Goal: Task Accomplishment & Management: Complete application form

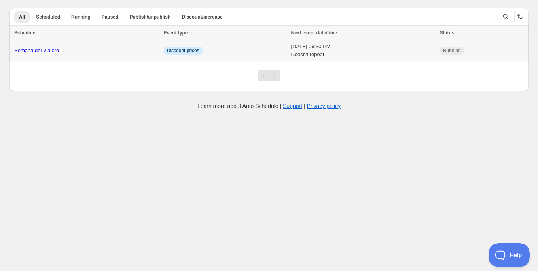
click at [288, 47] on td "[DATE] 06:30 PM Doesn't repeat" at bounding box center [362, 50] width 149 height 21
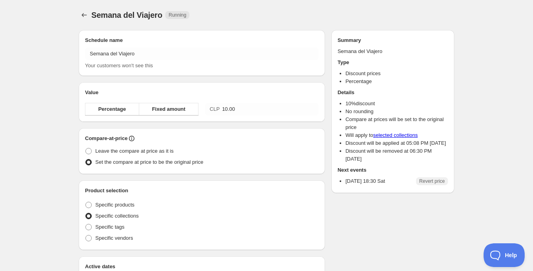
radio input "true"
checkbox input "true"
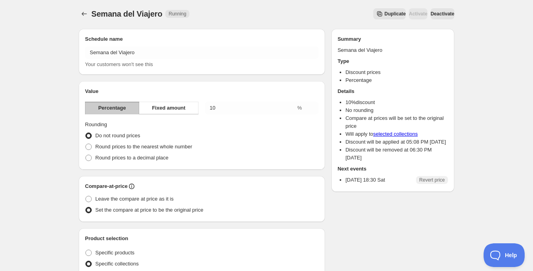
scroll to position [105, 0]
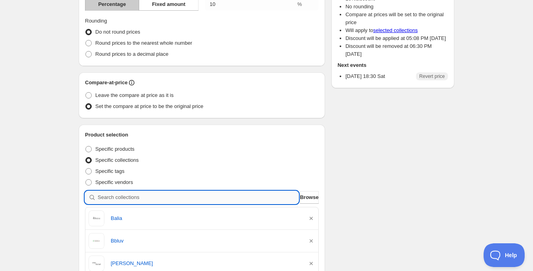
click at [217, 197] on input "search" at bounding box center [198, 197] width 201 height 13
type input "r"
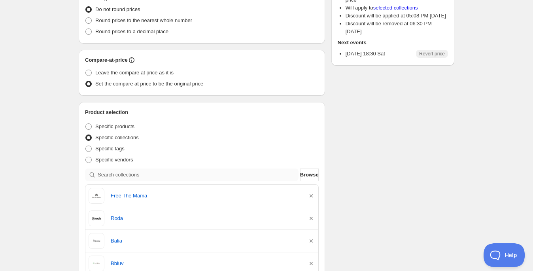
scroll to position [129, 0]
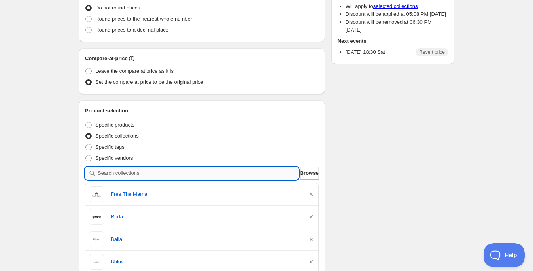
click at [231, 167] on input "search" at bounding box center [198, 173] width 201 height 13
type input "a"
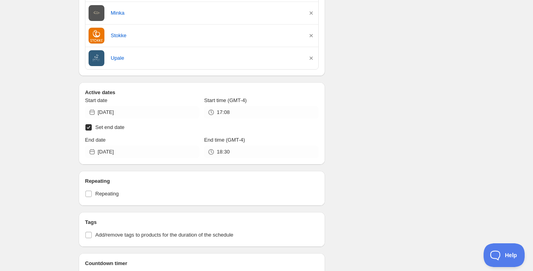
scroll to position [582, 0]
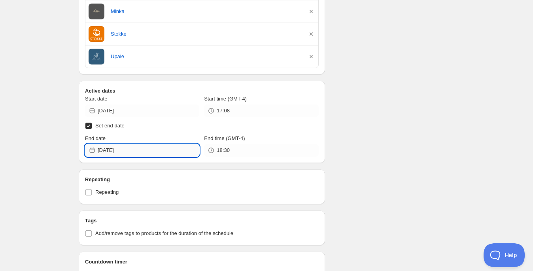
click at [127, 150] on input "2025-08-23" at bounding box center [149, 150] width 102 height 13
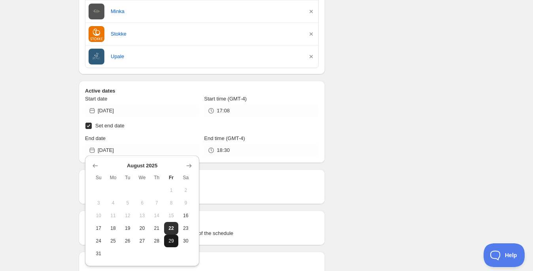
click at [168, 242] on span "29" at bounding box center [171, 241] width 8 height 6
type input "[DATE]"
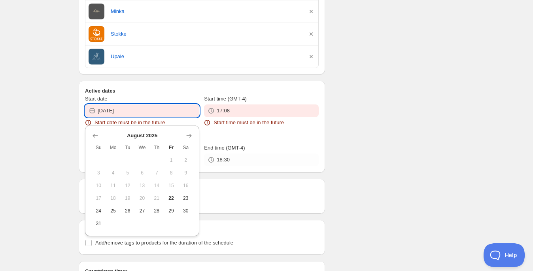
click at [173, 111] on input "2025-08-16" at bounding box center [149, 110] width 102 height 13
click at [169, 201] on button "22" at bounding box center [171, 198] width 15 height 13
type input "[DATE]"
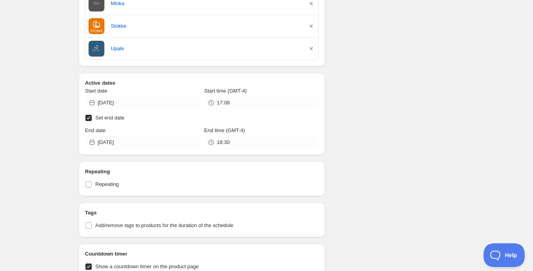
scroll to position [635, 0]
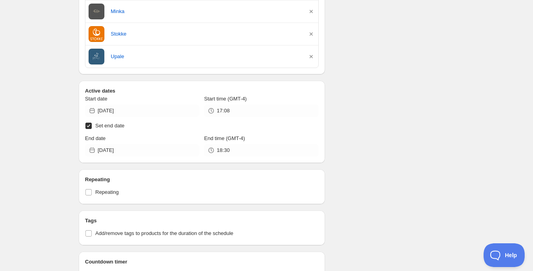
click at [233, 145] on input "18:30" at bounding box center [268, 150] width 102 height 13
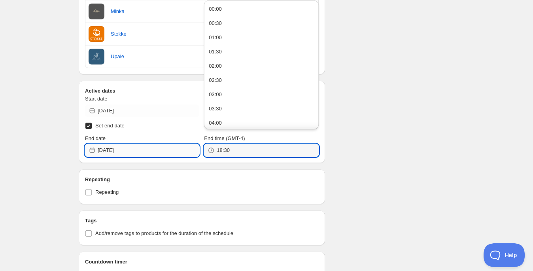
click at [162, 151] on input "[DATE]" at bounding box center [149, 150] width 102 height 13
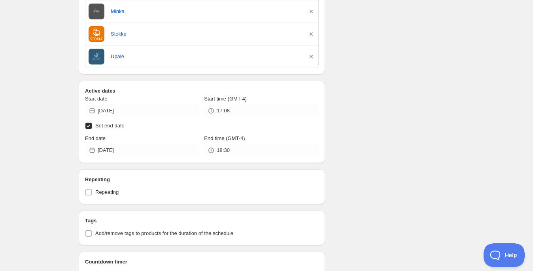
click at [86, 123] on input "Set end date" at bounding box center [88, 126] width 6 height 6
checkbox input "false"
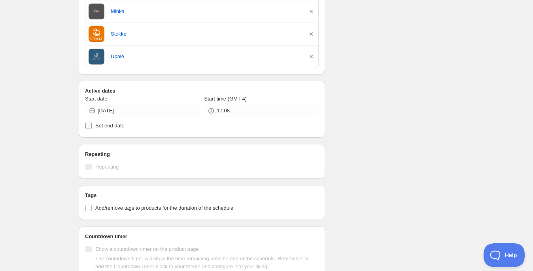
click at [86, 123] on input "Set end date" at bounding box center [88, 126] width 6 height 6
checkbox input "true"
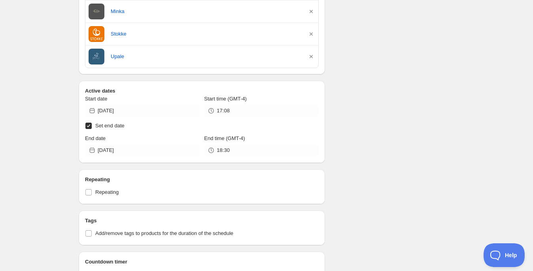
click at [90, 123] on input "Set end date" at bounding box center [88, 126] width 6 height 6
checkbox input "false"
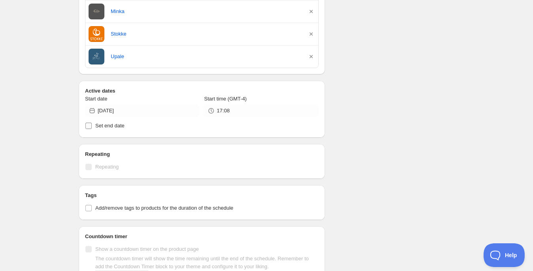
click at [93, 126] on label "Set end date" at bounding box center [202, 125] width 234 height 11
click at [92, 126] on input "Set end date" at bounding box center [88, 126] width 6 height 6
checkbox input "true"
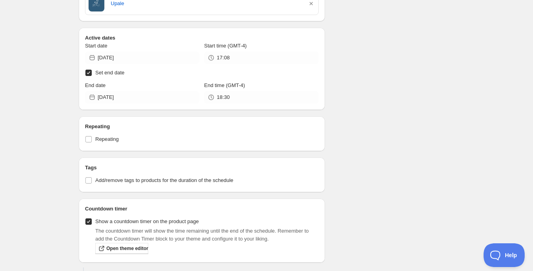
scroll to position [739, 0]
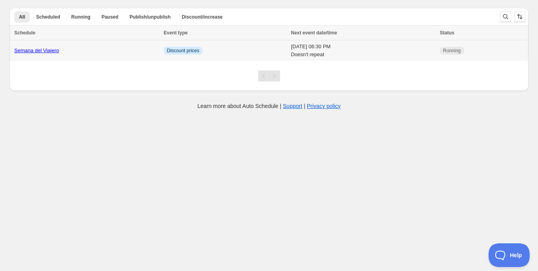
click at [240, 49] on td "Info Discount prices" at bounding box center [224, 50] width 127 height 21
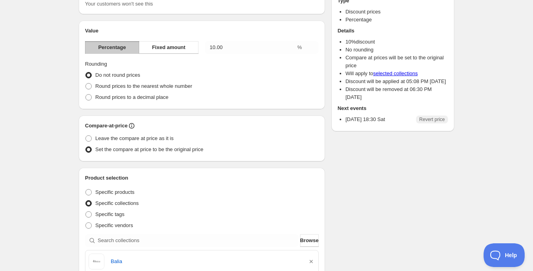
scroll to position [46, 0]
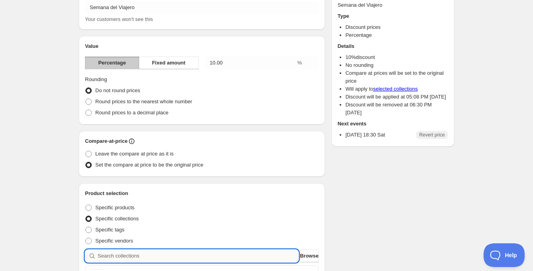
click at [177, 251] on input "search" at bounding box center [198, 255] width 201 height 13
type input "r"
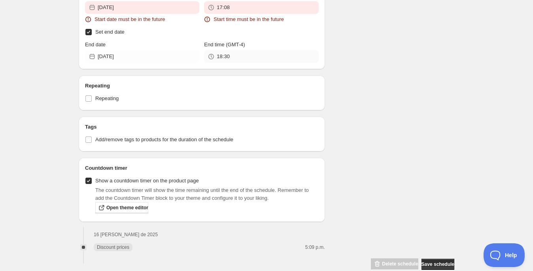
scroll to position [728, 0]
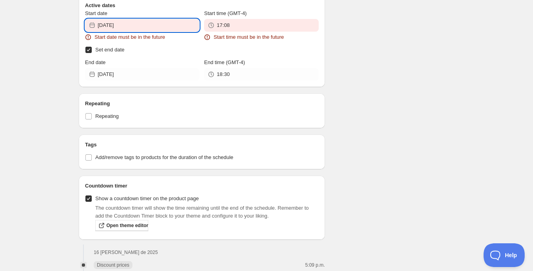
click at [128, 27] on input "2025-08-16" at bounding box center [149, 25] width 102 height 13
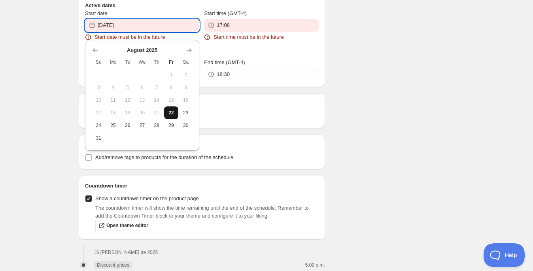
click at [176, 113] on button "22" at bounding box center [171, 112] width 15 height 13
type input "[DATE]"
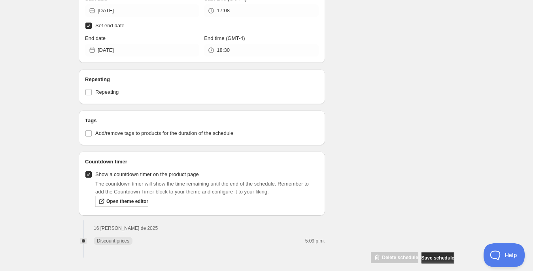
scroll to position [739, 0]
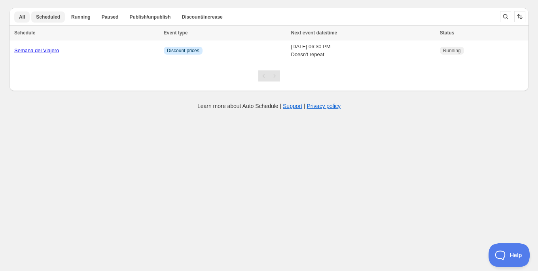
click at [53, 17] on span "Scheduled" at bounding box center [48, 17] width 24 height 6
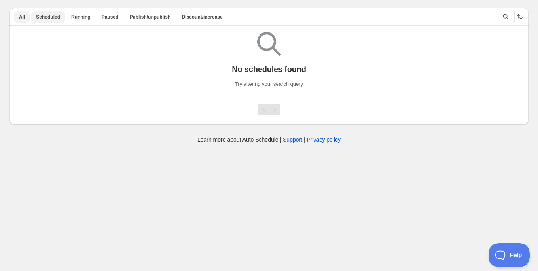
click at [22, 18] on span "All" at bounding box center [22, 17] width 6 height 6
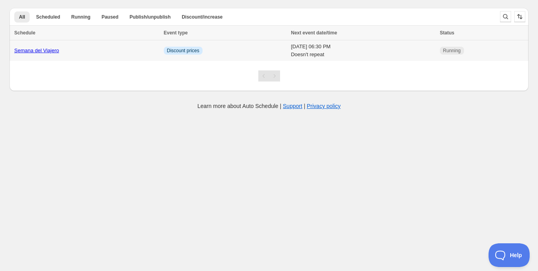
click at [325, 47] on td "Sat 23rd August 25 06:30 PM Doesn't repeat" at bounding box center [362, 50] width 149 height 21
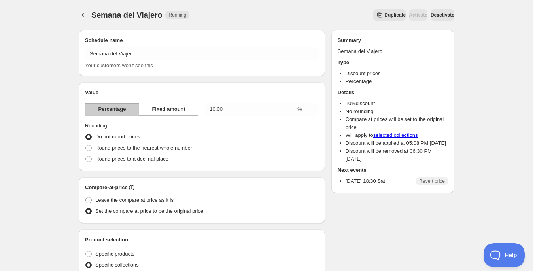
click at [445, 21] on div "Semana del Viajero. This page is ready Semana del Viajero Running Duplicate Act…" at bounding box center [267, 15] width 376 height 30
click at [445, 15] on span "Deactivate" at bounding box center [442, 15] width 24 height 6
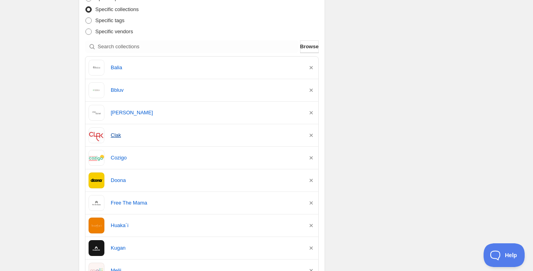
scroll to position [309, 0]
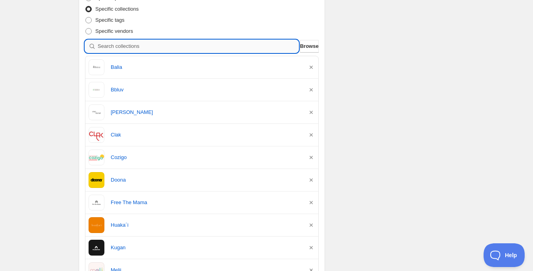
click at [189, 46] on input "search" at bounding box center [198, 46] width 201 height 13
type input "r"
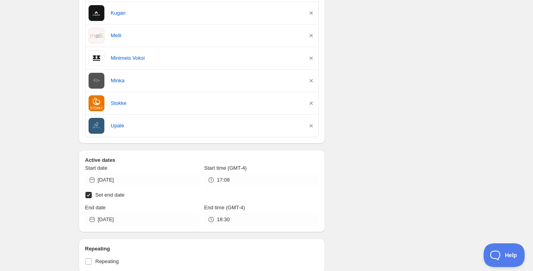
scroll to position [688, 0]
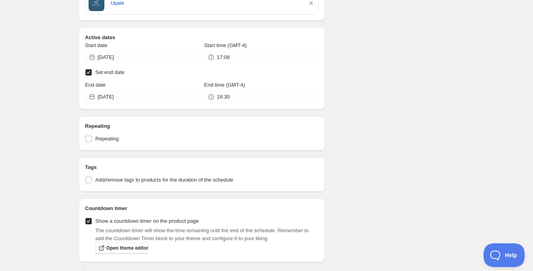
click at [91, 70] on input "Set end date" at bounding box center [88, 72] width 6 height 6
checkbox input "false"
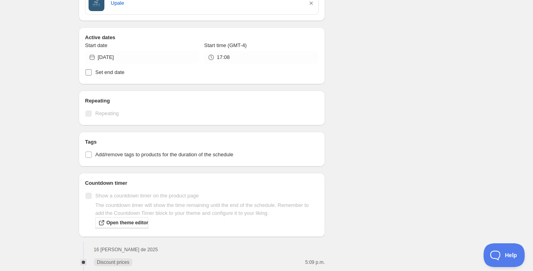
click at [91, 70] on input "Set end date" at bounding box center [88, 72] width 6 height 6
checkbox input "true"
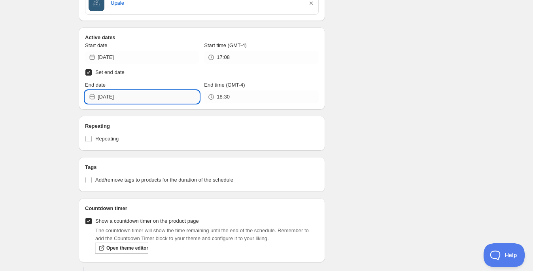
click at [179, 97] on input "2025-08-23" at bounding box center [149, 97] width 102 height 13
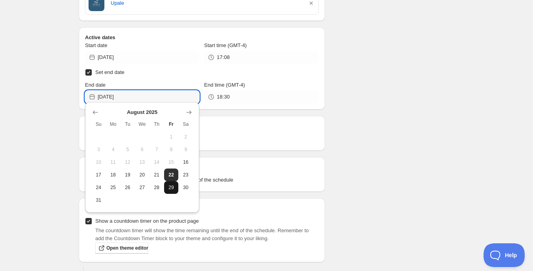
click at [174, 189] on span "29" at bounding box center [171, 187] width 8 height 6
type input "[DATE]"
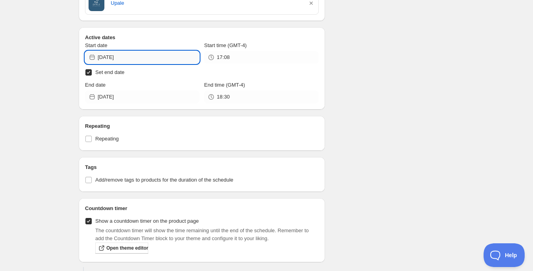
click at [132, 58] on input "2025-08-16" at bounding box center [149, 57] width 102 height 13
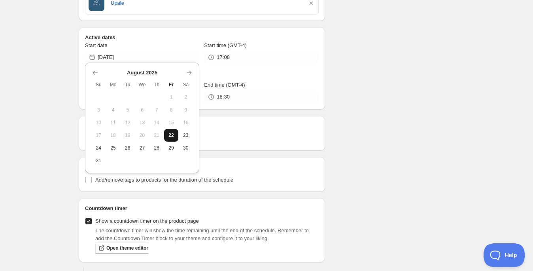
click at [173, 134] on span "22" at bounding box center [171, 135] width 8 height 6
type input "[DATE]"
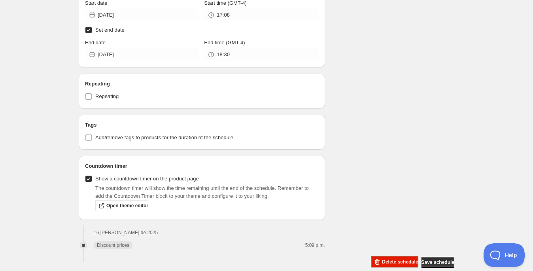
scroll to position [739, 0]
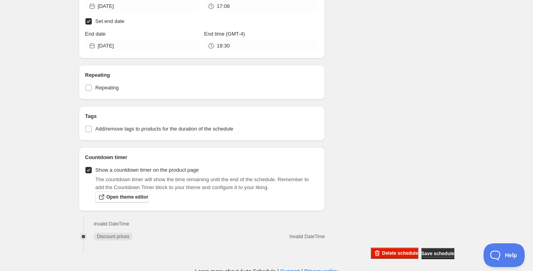
click at [432, 247] on div "Delete schedule Save schedule" at bounding box center [411, 251] width 87 height 15
click at [428, 249] on button "Save schedule" at bounding box center [437, 253] width 33 height 11
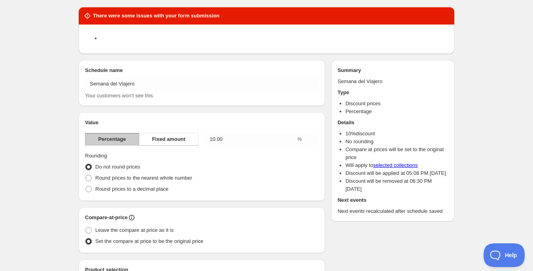
scroll to position [0, 0]
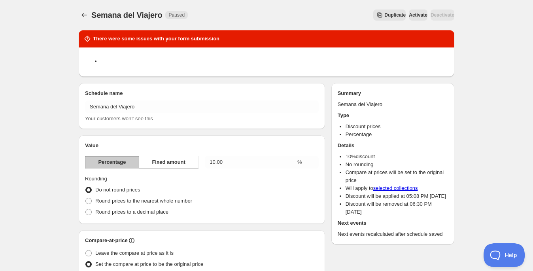
click at [409, 14] on span "Activate" at bounding box center [418, 15] width 19 height 6
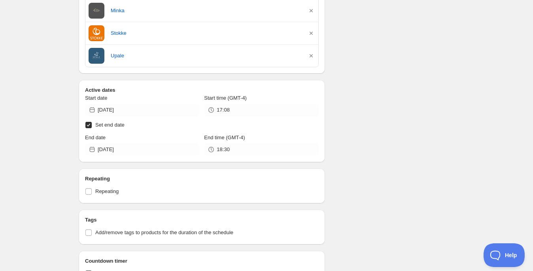
scroll to position [742, 0]
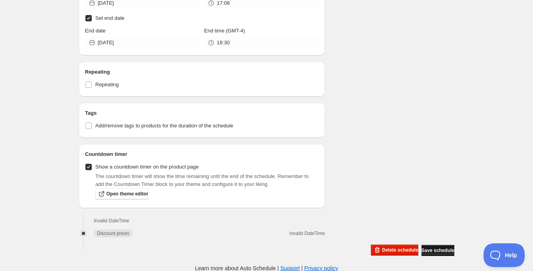
click at [423, 251] on span "Save schedule" at bounding box center [437, 250] width 33 height 6
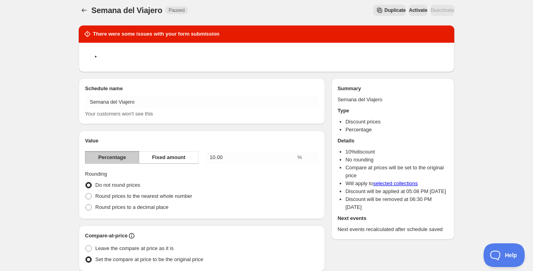
scroll to position [0, 0]
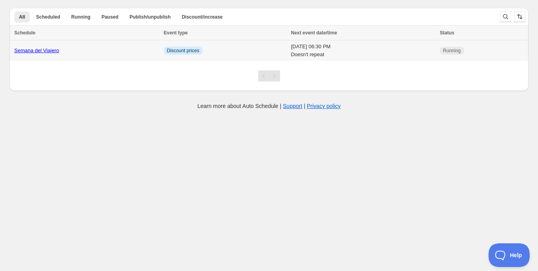
click at [225, 47] on td "Info Discount prices" at bounding box center [224, 50] width 127 height 21
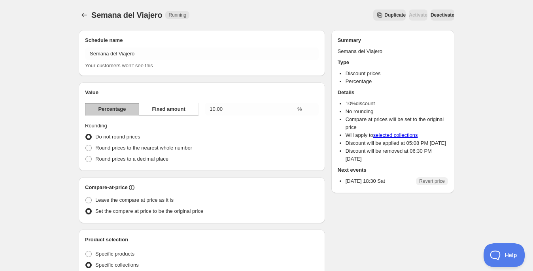
click at [447, 17] on span "Deactivate" at bounding box center [442, 15] width 24 height 6
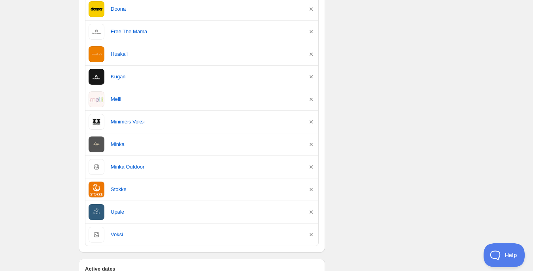
scroll to position [610, 0]
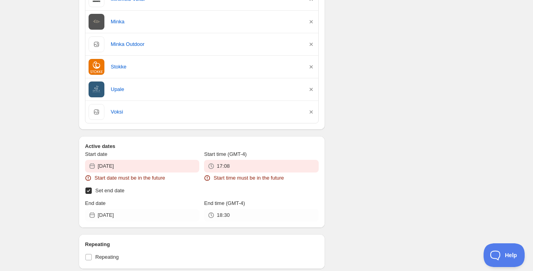
click at [87, 187] on input "Set end date" at bounding box center [88, 190] width 6 height 6
checkbox input "false"
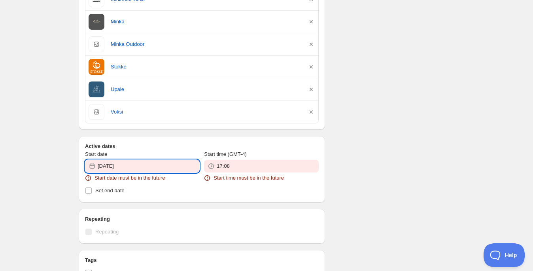
click at [137, 164] on input "2025-08-16" at bounding box center [149, 166] width 102 height 13
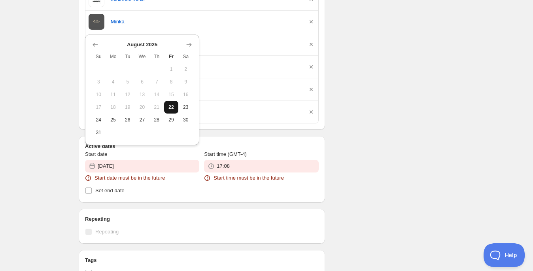
click at [168, 108] on span "22" at bounding box center [171, 107] width 8 height 6
type input "[DATE]"
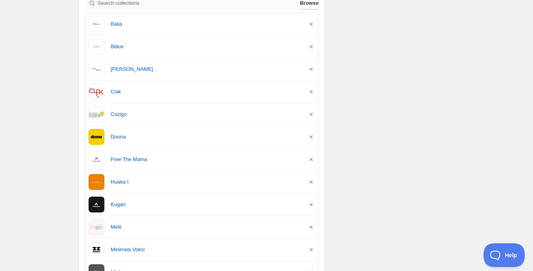
scroll to position [299, 0]
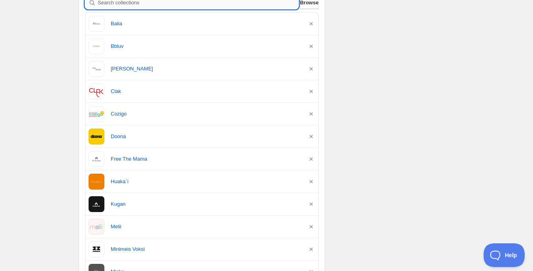
click at [162, 1] on input "search" at bounding box center [198, 2] width 201 height 13
type input "r"
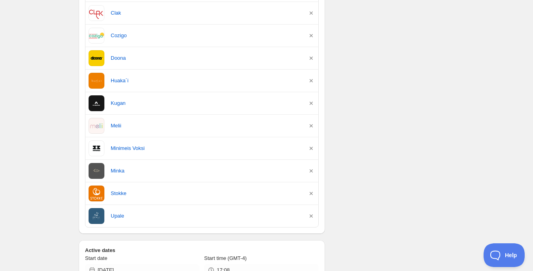
scroll to position [682, 0]
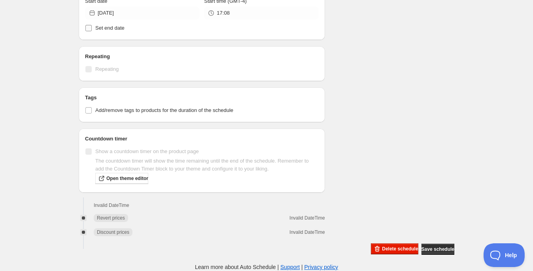
click at [116, 25] on span "Set end date" at bounding box center [109, 28] width 29 height 6
click at [92, 25] on input "Set end date" at bounding box center [88, 28] width 6 height 6
checkbox input "true"
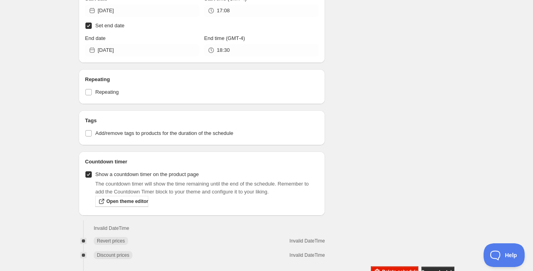
click at [162, 53] on div "Active dates Start date 2025-08-22 Start time (GMT-4) 17:08 Set end date End da…" at bounding box center [202, 22] width 246 height 82
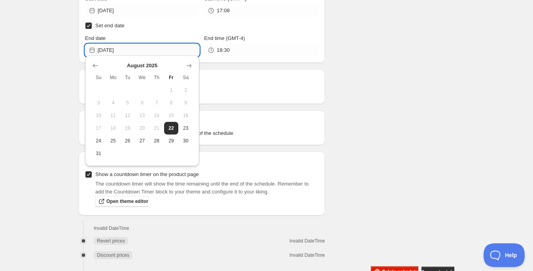
click at [168, 48] on input "2025-08-23" at bounding box center [149, 50] width 102 height 13
click at [170, 137] on button "29" at bounding box center [171, 140] width 15 height 13
type input "[DATE]"
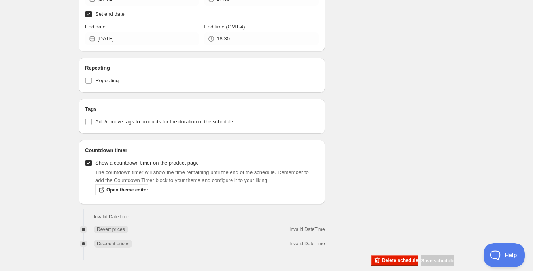
scroll to position [699, 0]
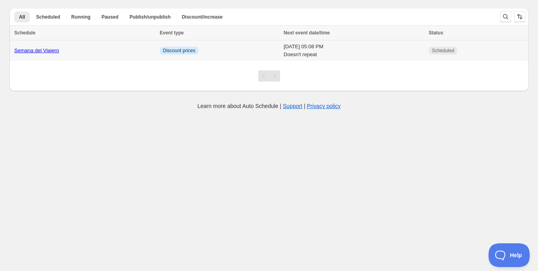
click at [281, 51] on td "[DATE] 05:08 PM Doesn't repeat" at bounding box center [353, 50] width 145 height 21
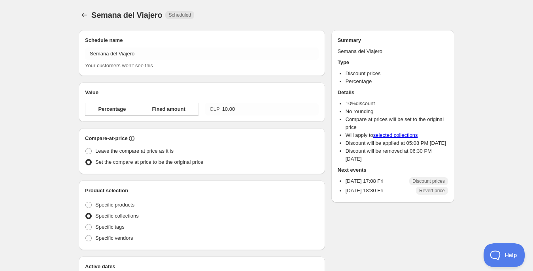
radio input "true"
checkbox input "true"
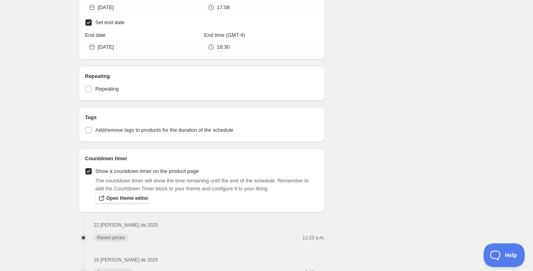
scroll to position [721, 0]
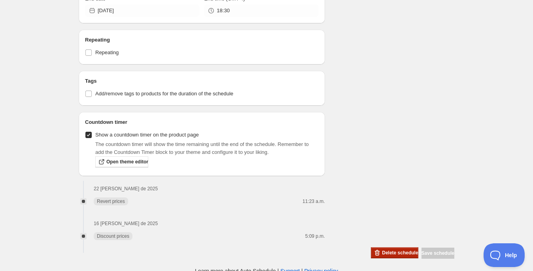
click at [387, 249] on span "Delete schedule" at bounding box center [400, 252] width 36 height 6
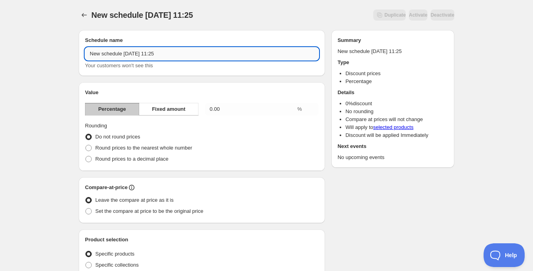
drag, startPoint x: 199, startPoint y: 55, endPoint x: 85, endPoint y: 48, distance: 113.7
click at [85, 48] on input "New schedule [DATE] 11:25" at bounding box center [202, 53] width 234 height 13
type input "Semana del Viajer"
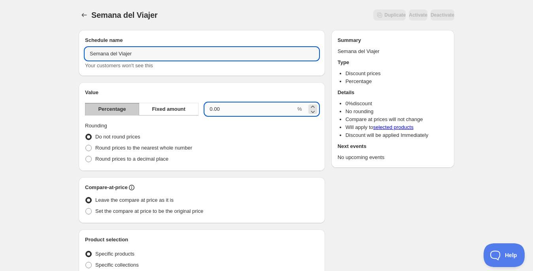
click at [225, 108] on input "0.00" at bounding box center [250, 109] width 91 height 13
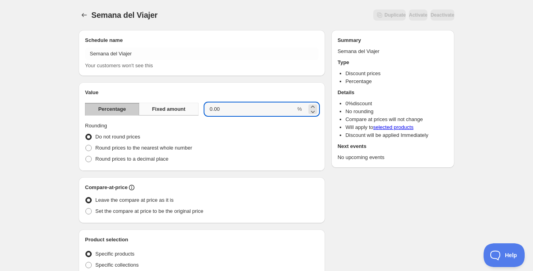
drag, startPoint x: 232, startPoint y: 111, endPoint x: 181, endPoint y: 105, distance: 51.8
click at [181, 105] on div "Percentage Fixed amount 0.00 %" at bounding box center [202, 109] width 234 height 13
type input "10"
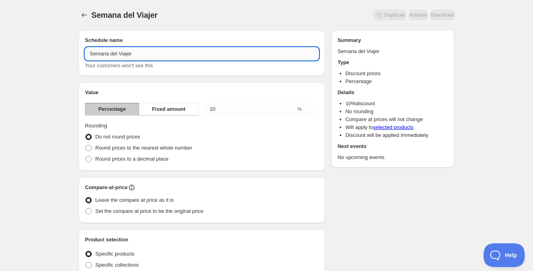
click at [151, 54] on input "Semana del Viajer" at bounding box center [202, 53] width 234 height 13
type input "Semana del Viajero"
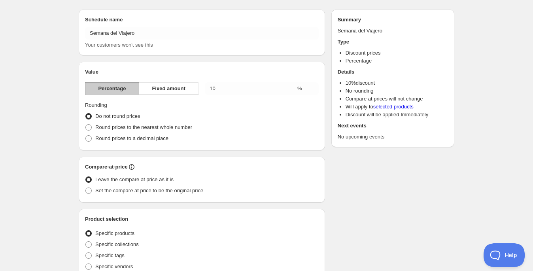
scroll to position [22, 0]
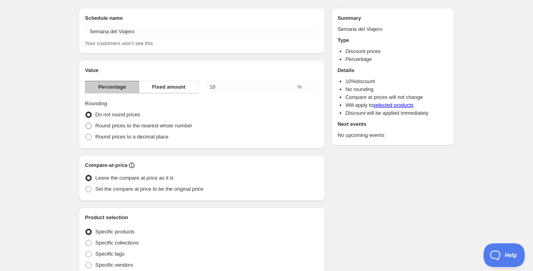
click at [108, 126] on span "Round prices to the nearest whole number" at bounding box center [143, 126] width 97 height 6
click at [86, 123] on input "Round prices to the nearest whole number" at bounding box center [85, 123] width 0 height 0
radio input "true"
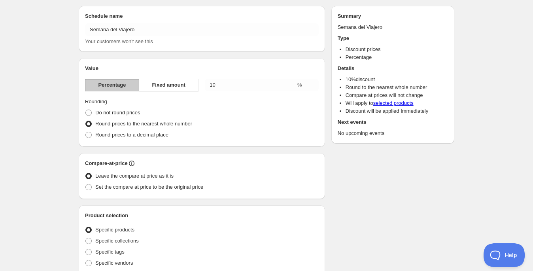
scroll to position [26, 0]
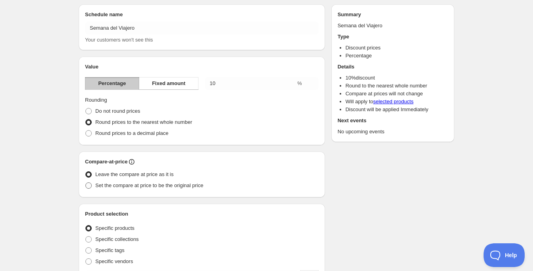
click at [143, 183] on span "Set the compare at price to be the original price" at bounding box center [149, 185] width 108 height 6
click at [86, 183] on input "Set the compare at price to be the original price" at bounding box center [85, 182] width 0 height 0
radio input "true"
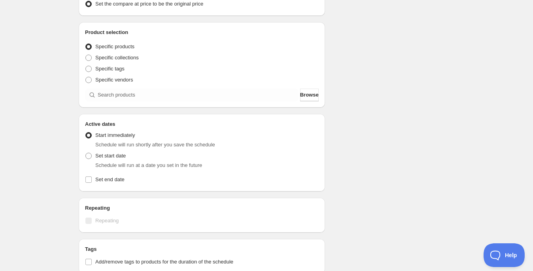
scroll to position [209, 0]
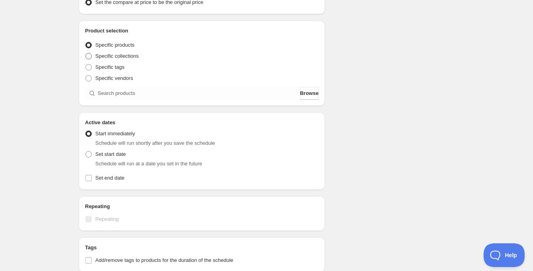
click at [96, 54] on span "Specific collections" at bounding box center [116, 56] width 43 height 6
click at [86, 53] on input "Specific collections" at bounding box center [85, 53] width 0 height 0
radio input "true"
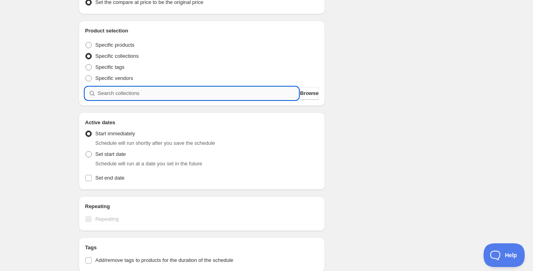
click at [164, 92] on input "search" at bounding box center [198, 93] width 201 height 13
click at [300, 87] on button "Browse" at bounding box center [309, 93] width 19 height 13
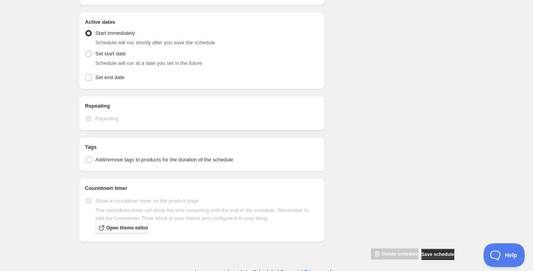
scroll to position [651, 0]
click at [109, 53] on span "Set start date" at bounding box center [110, 53] width 30 height 8
click at [86, 50] on input "Set start date" at bounding box center [85, 50] width 0 height 0
radio input "true"
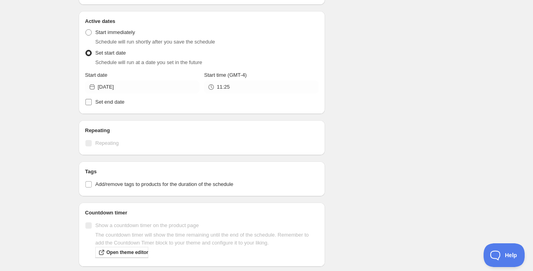
click at [128, 97] on label "Set end date" at bounding box center [202, 101] width 234 height 11
click at [92, 99] on input "Set end date" at bounding box center [88, 102] width 6 height 6
checkbox input "true"
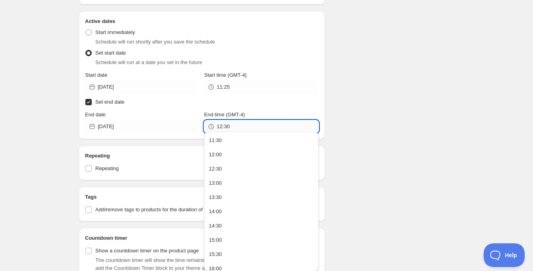
click at [229, 125] on input "12:30" at bounding box center [268, 126] width 102 height 13
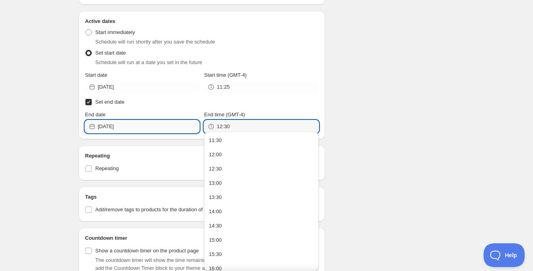
click at [158, 123] on input "[DATE]" at bounding box center [149, 126] width 102 height 13
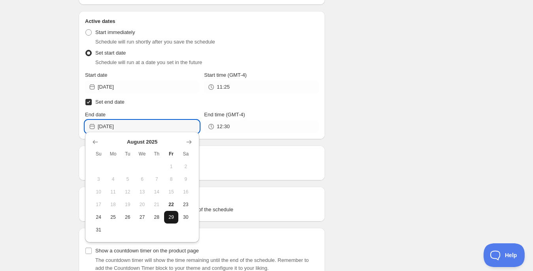
click at [174, 218] on span "29" at bounding box center [171, 217] width 8 height 6
type input "[DATE]"
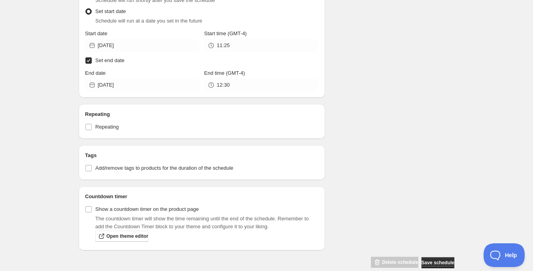
scroll to position [702, 0]
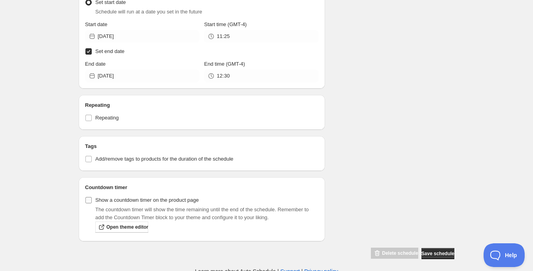
click at [92, 196] on span at bounding box center [88, 199] width 7 height 7
click at [92, 197] on input "Show a countdown timer on the product page" at bounding box center [88, 200] width 6 height 6
checkbox input "true"
click at [421, 250] on span "Save schedule" at bounding box center [437, 253] width 33 height 6
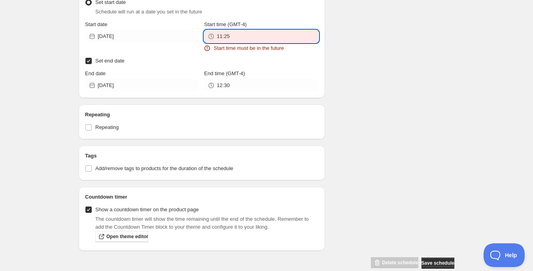
click at [230, 34] on input "11:25" at bounding box center [268, 36] width 102 height 13
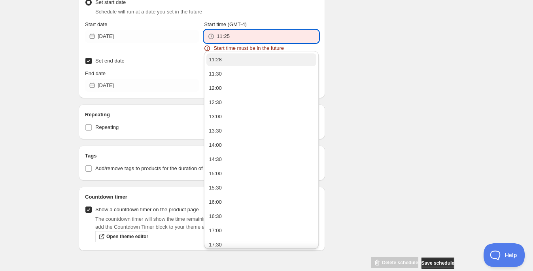
click at [224, 61] on button "11:28" at bounding box center [260, 59] width 109 height 13
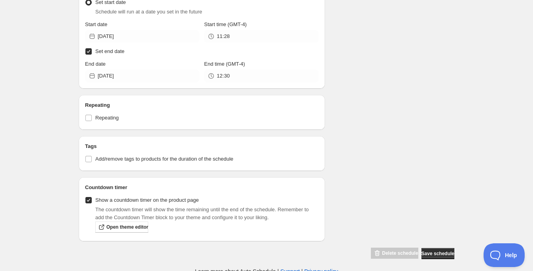
type input "11:28"
click at [436, 250] on span "Save schedule" at bounding box center [437, 253] width 33 height 6
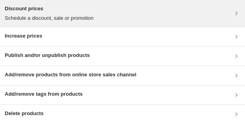
click at [142, 19] on div "Discount prices Schedule a discount, sale or promotion" at bounding box center [123, 13] width 236 height 17
